Goal: Find specific page/section: Find specific page/section

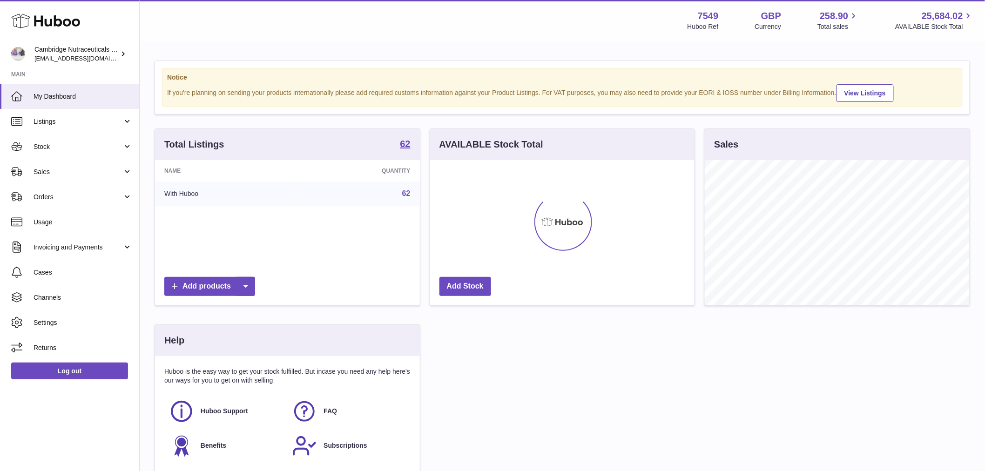
scroll to position [145, 265]
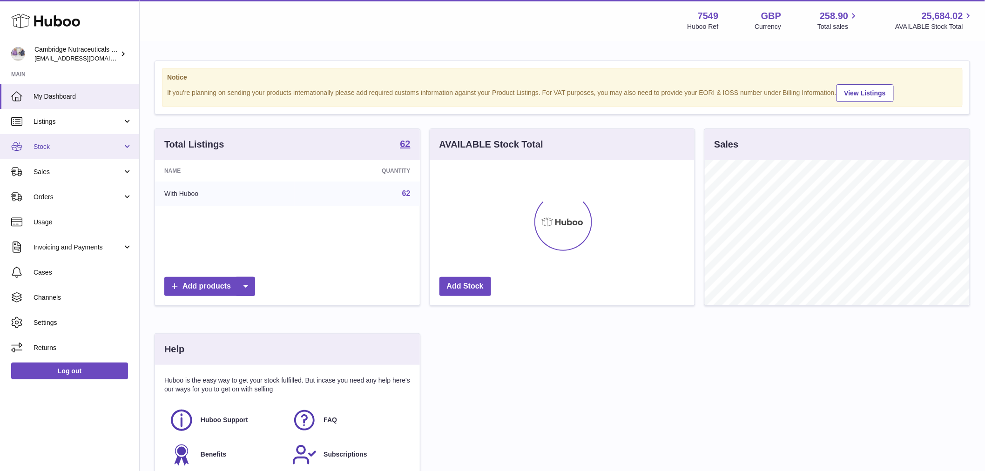
click at [64, 150] on span "Stock" at bounding box center [78, 147] width 89 height 9
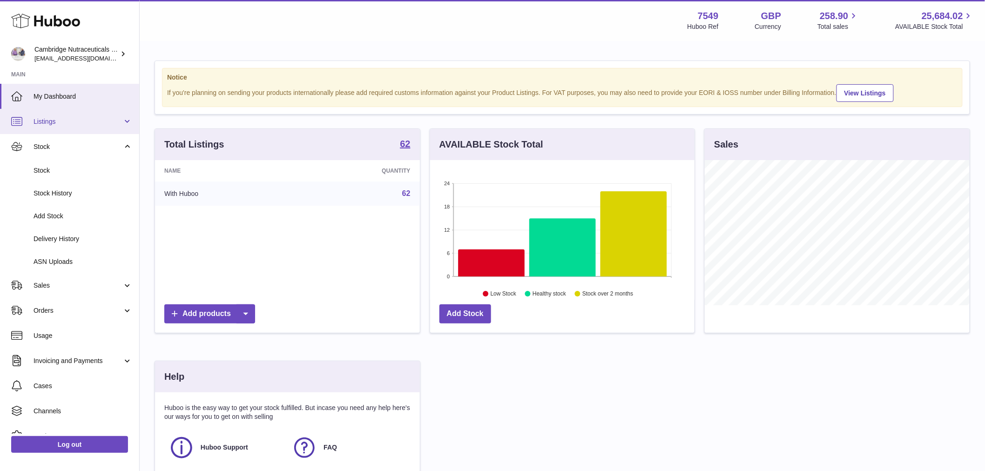
click at [68, 117] on span "Listings" at bounding box center [78, 121] width 89 height 9
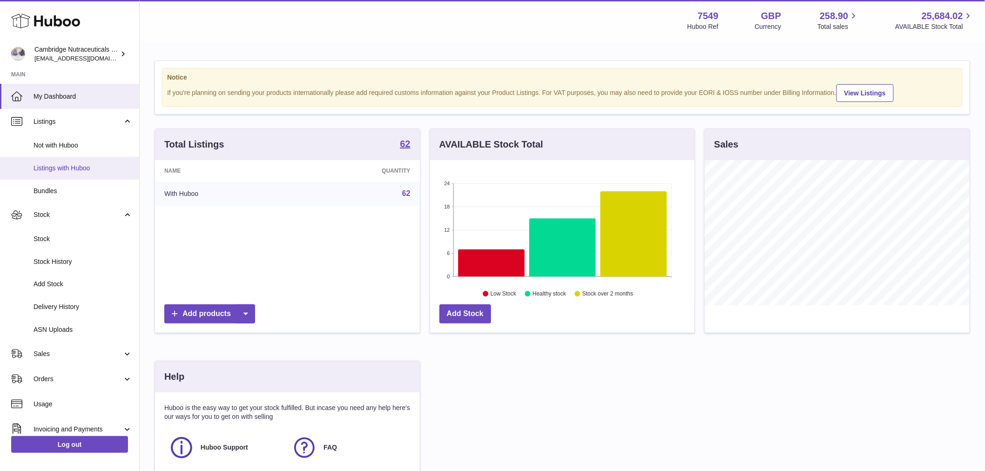
click at [81, 170] on span "Listings with Huboo" at bounding box center [83, 168] width 99 height 9
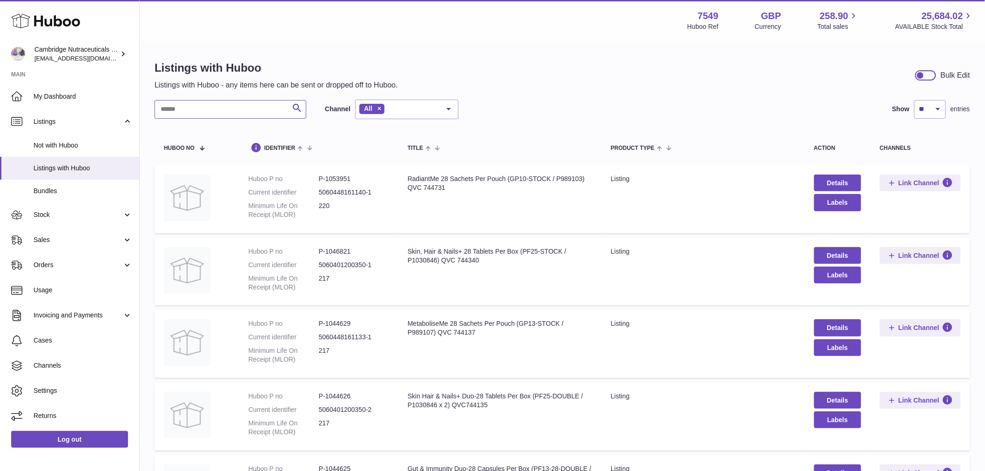
click at [222, 112] on input "text" at bounding box center [231, 109] width 152 height 19
type input "*****"
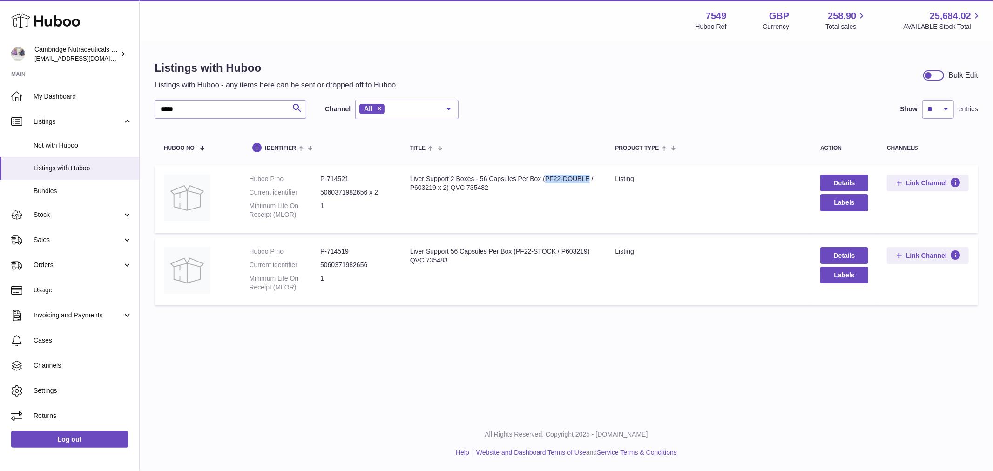
drag, startPoint x: 589, startPoint y: 178, endPoint x: 546, endPoint y: 180, distance: 42.9
click at [546, 180] on div "Liver Support 2 Boxes - 56 Capsules Per Box (PF22-DOUBLE / P603219 x 2) QVC 735…" at bounding box center [503, 184] width 187 height 18
copy div "PF22-DOUBLE"
click at [478, 189] on div "Liver Support 2 Boxes - 56 Capsules Per Box (PF22-DOUBLE / P603219 x 2) QVC 735…" at bounding box center [503, 184] width 187 height 18
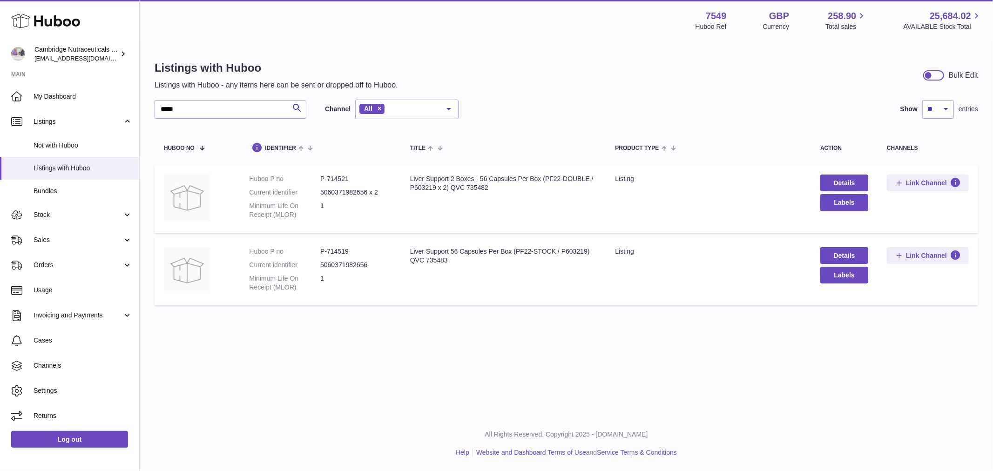
click at [341, 176] on dd "P-714521" at bounding box center [355, 179] width 71 height 9
click at [345, 175] on dd "P-714521" at bounding box center [355, 179] width 71 height 9
click at [341, 176] on dd "P-714521" at bounding box center [355, 179] width 71 height 9
copy dd "714521"
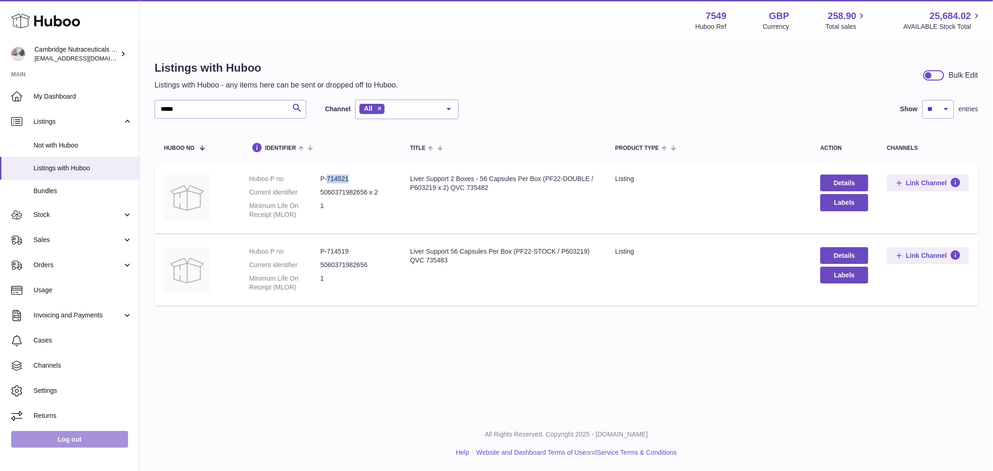
click at [80, 439] on link "Log out" at bounding box center [69, 439] width 117 height 17
